Goal: Find specific page/section: Find specific page/section

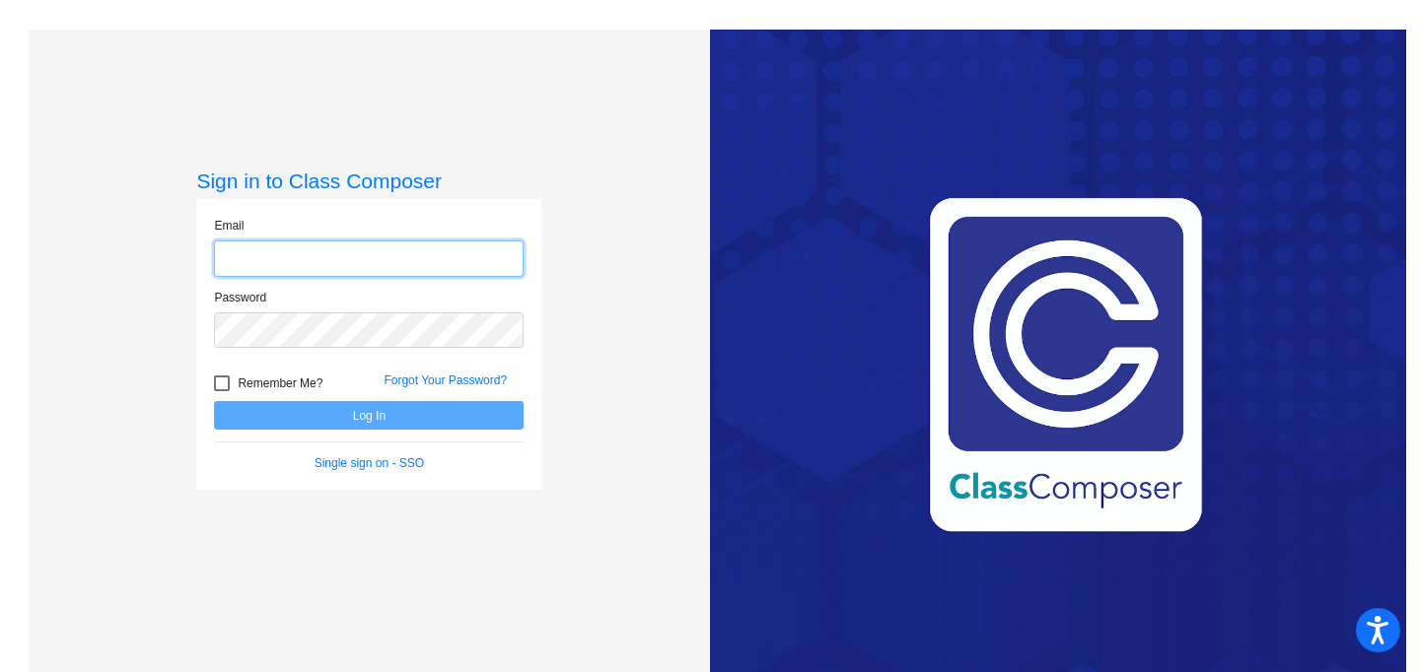
type input "[EMAIL_ADDRESS][DOMAIN_NAME]"
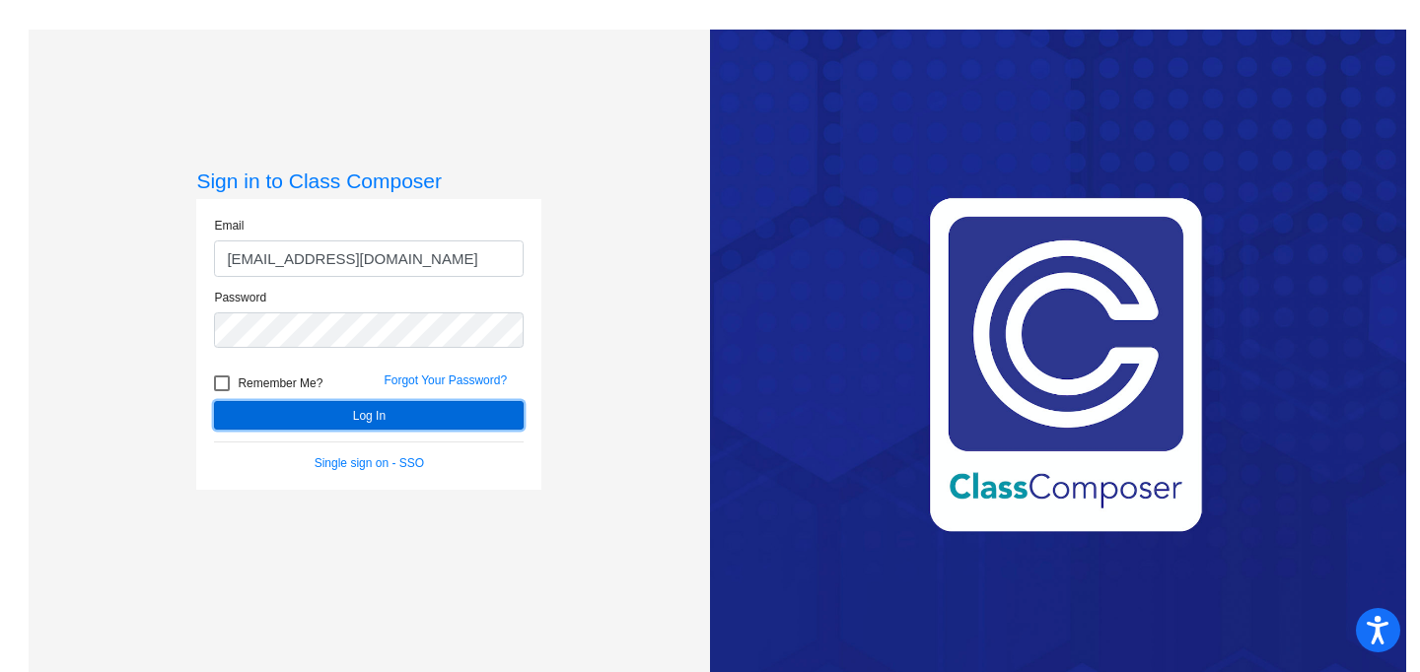
click at [350, 420] on button "Log In" at bounding box center [369, 415] width 310 height 29
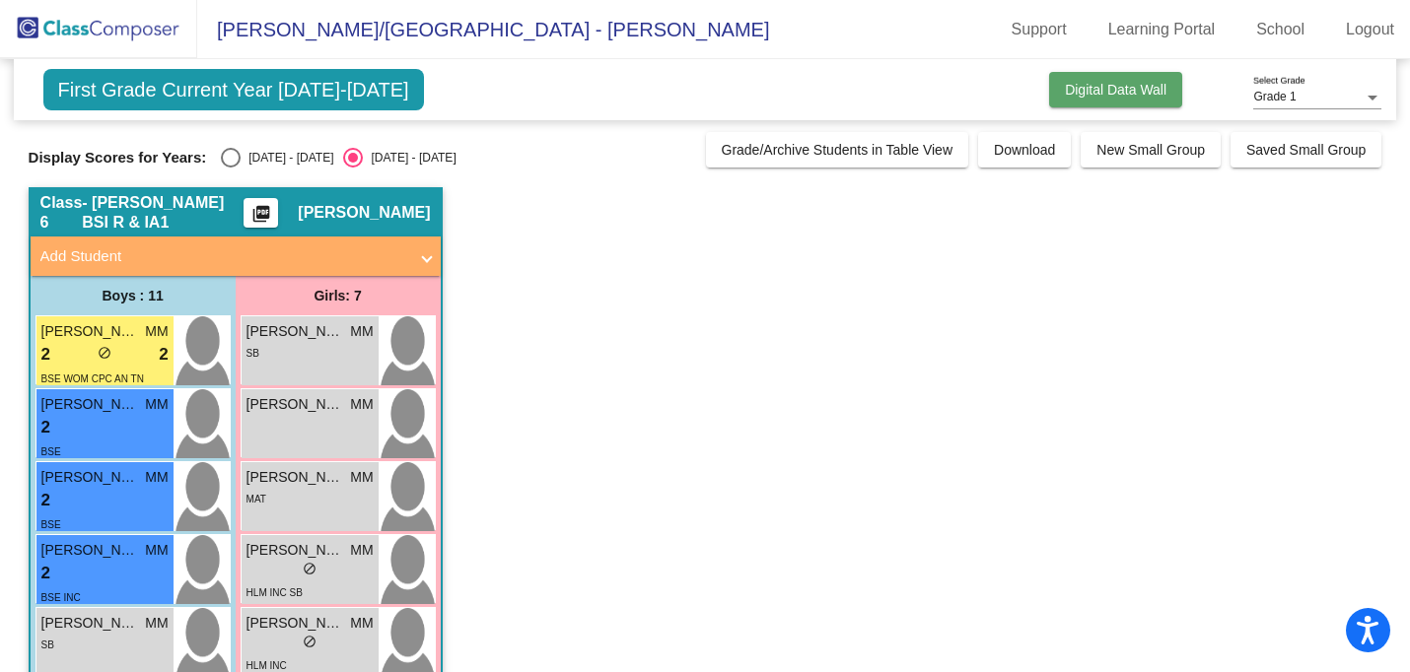
click at [1128, 92] on span "Digital Data Wall" at bounding box center [1116, 90] width 102 height 16
